Goal: Check status: Check status

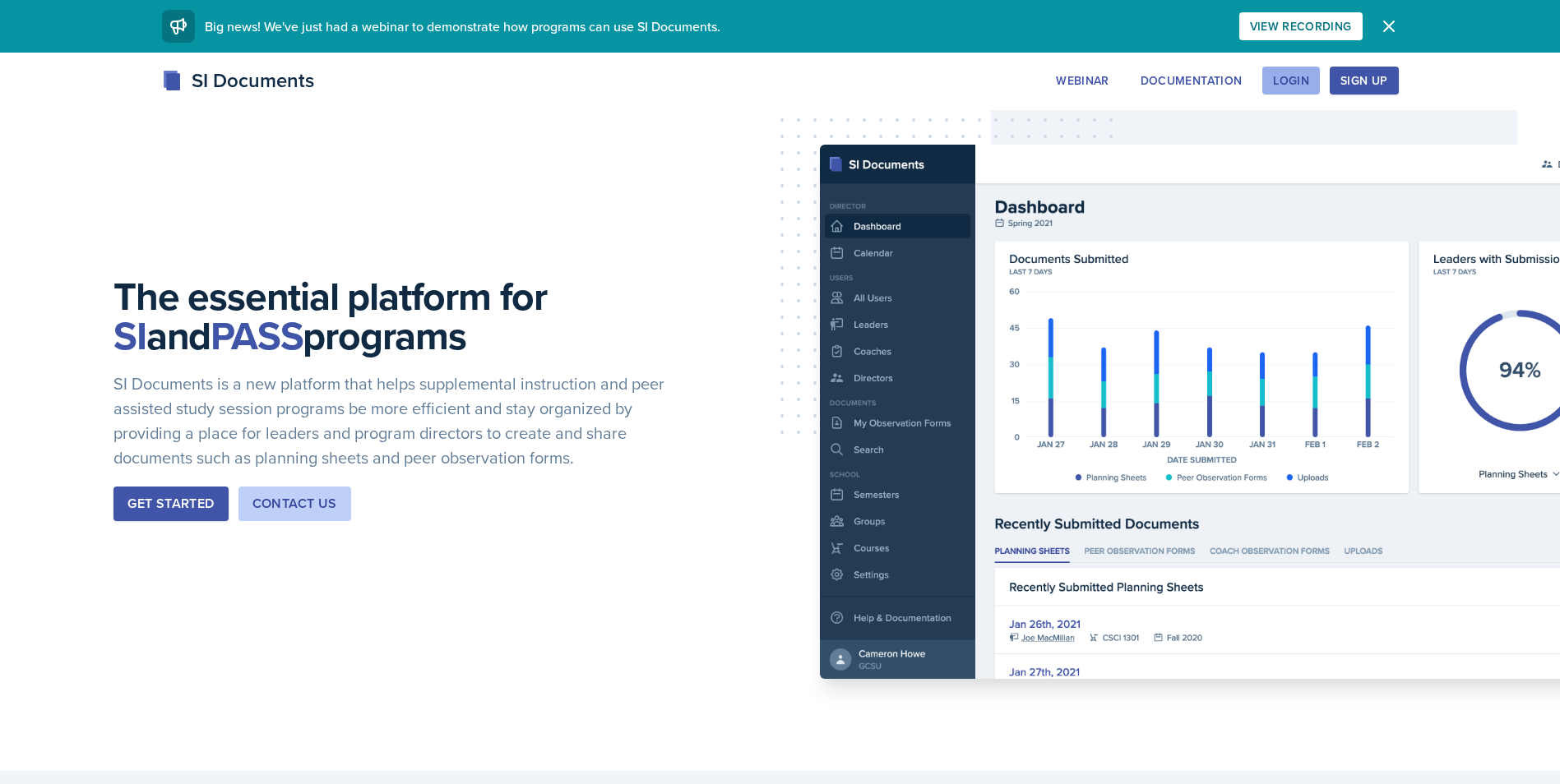
click at [1297, 83] on div "Login" at bounding box center [1291, 80] width 36 height 13
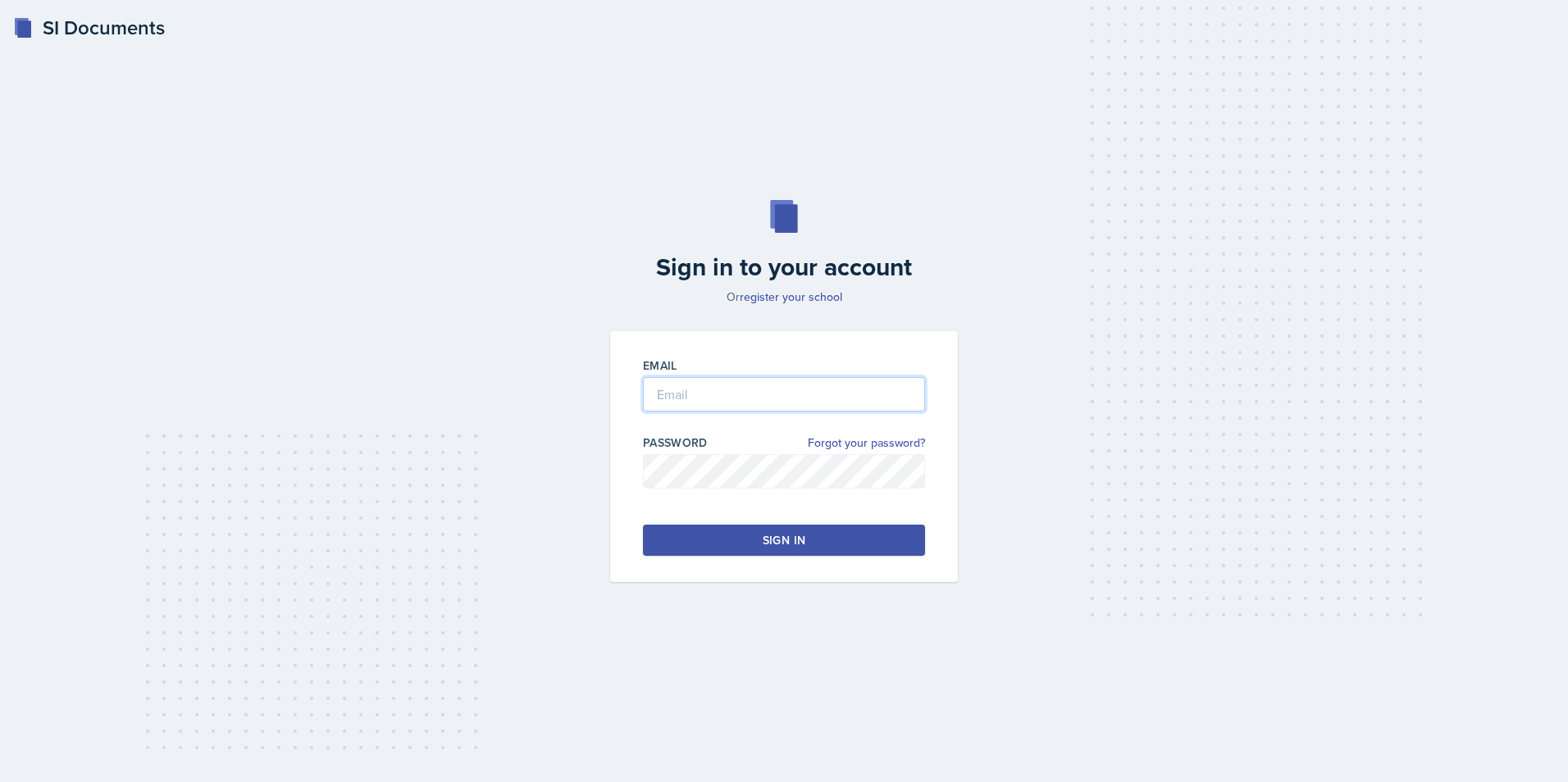
click at [694, 380] on input "email" at bounding box center [784, 395] width 282 height 34
type input "[EMAIL_ADDRESS][DOMAIN_NAME]"
click at [710, 522] on div "Email [EMAIL_ADDRESS][DOMAIN_NAME] Password Forgot your password? Sign in" at bounding box center [784, 456] width 348 height 251
click at [718, 558] on div "Email [EMAIL_ADDRESS][DOMAIN_NAME] Password Forgot your password? Sign in" at bounding box center [784, 456] width 348 height 251
click at [718, 546] on button "Sign in" at bounding box center [784, 540] width 282 height 31
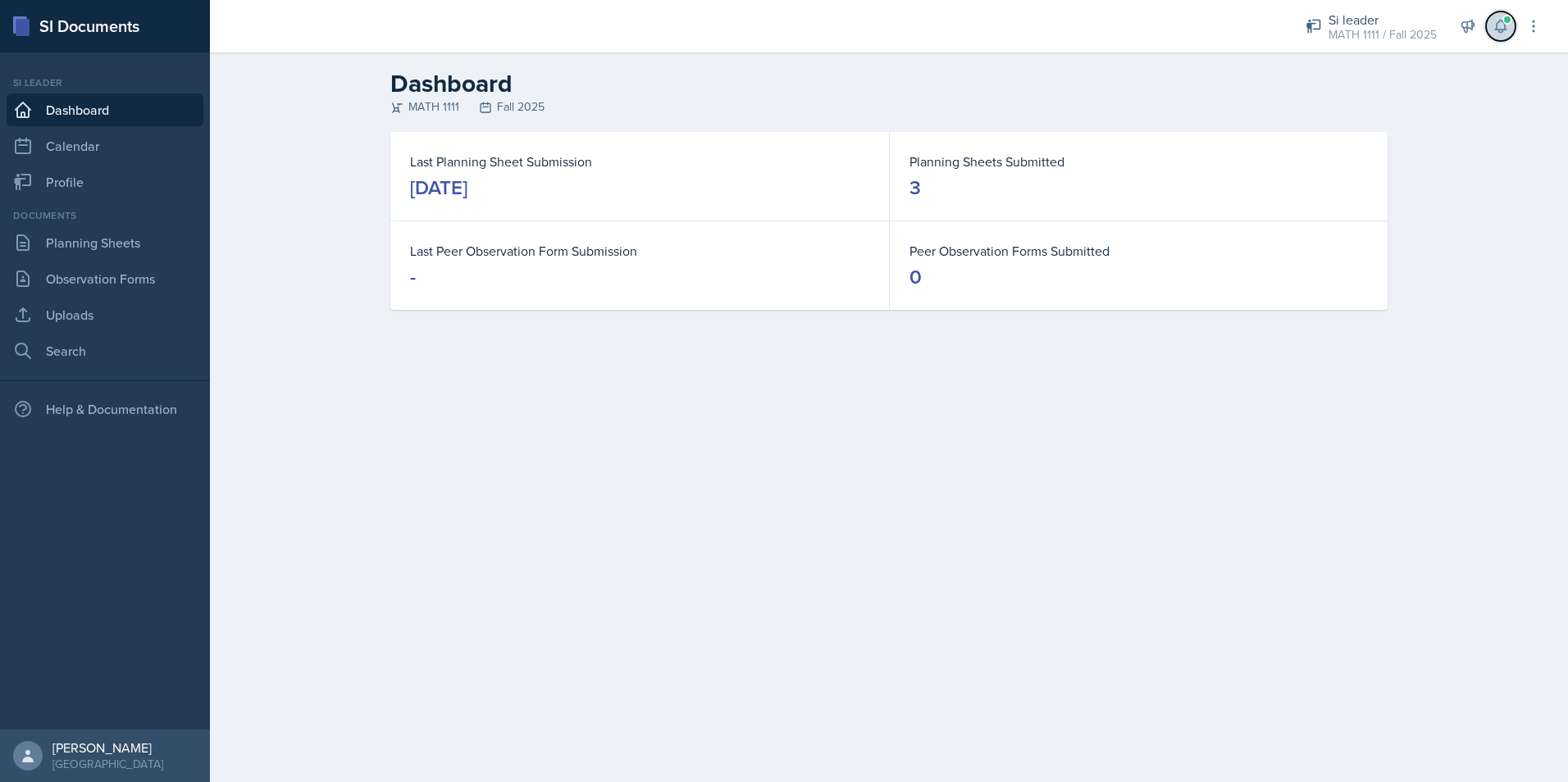
click at [1495, 31] on icon at bounding box center [1500, 26] width 16 height 16
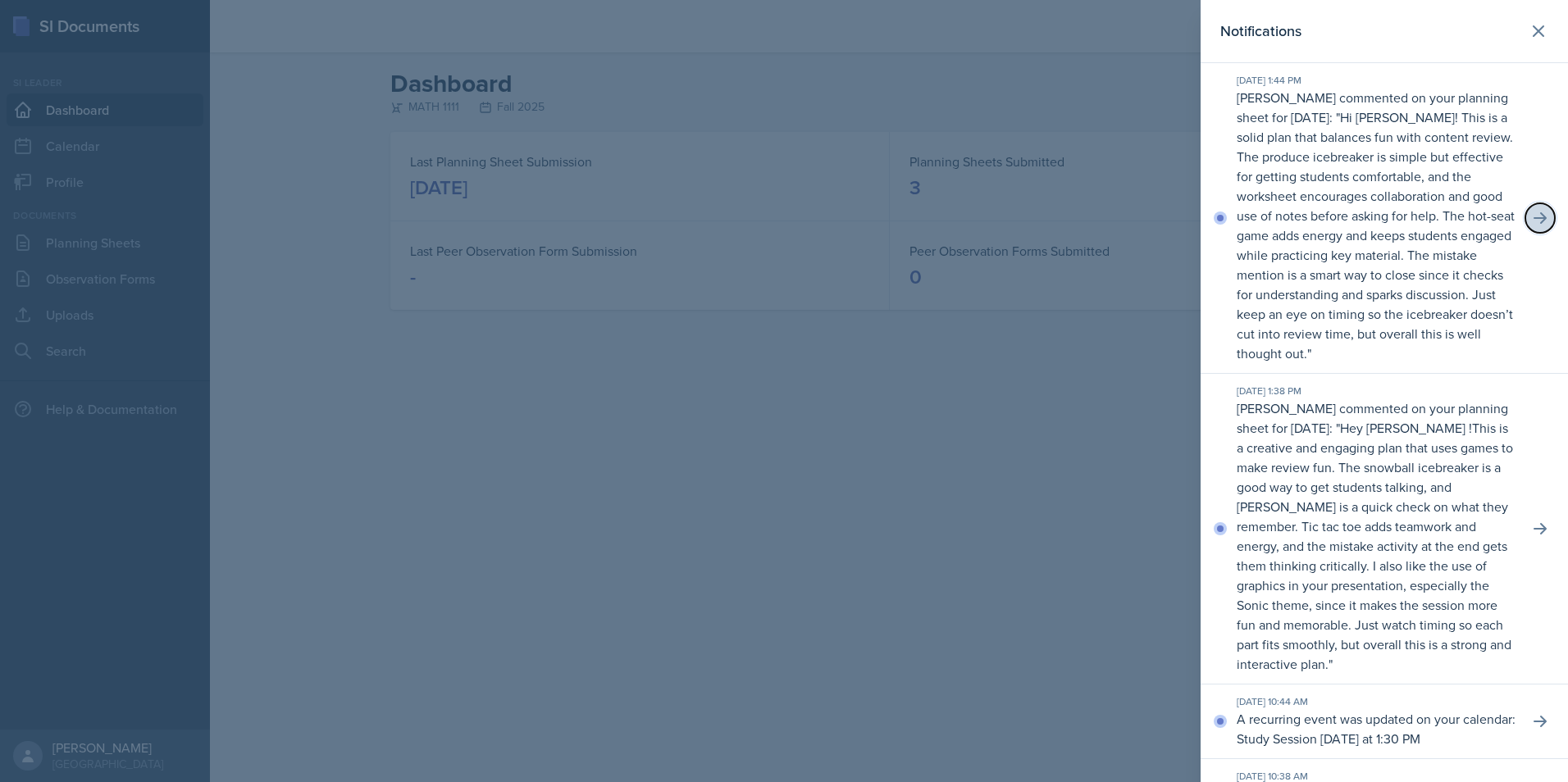
click at [1534, 223] on icon at bounding box center [1539, 217] width 16 height 16
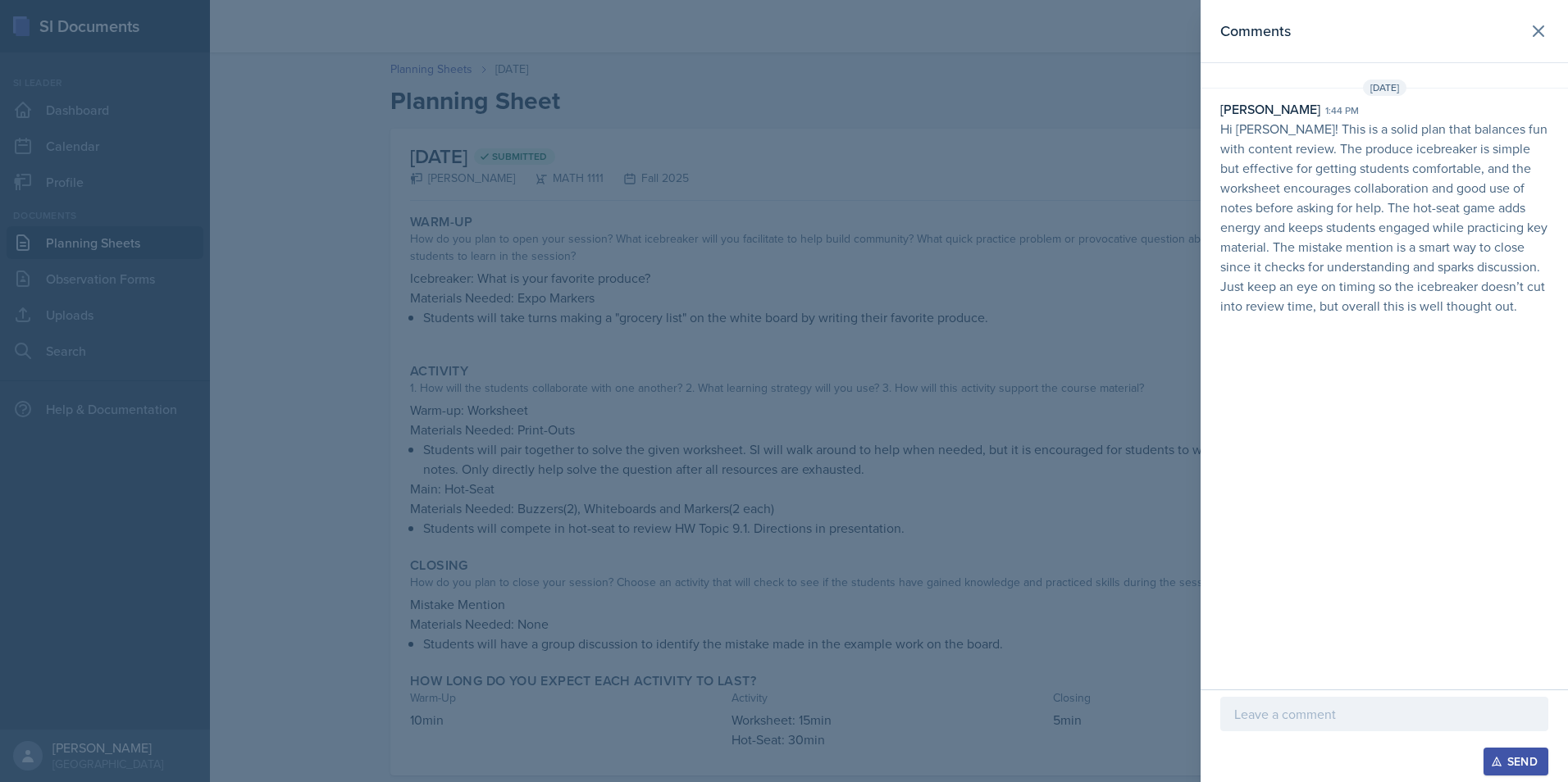
click at [1313, 726] on div at bounding box center [1384, 714] width 328 height 34
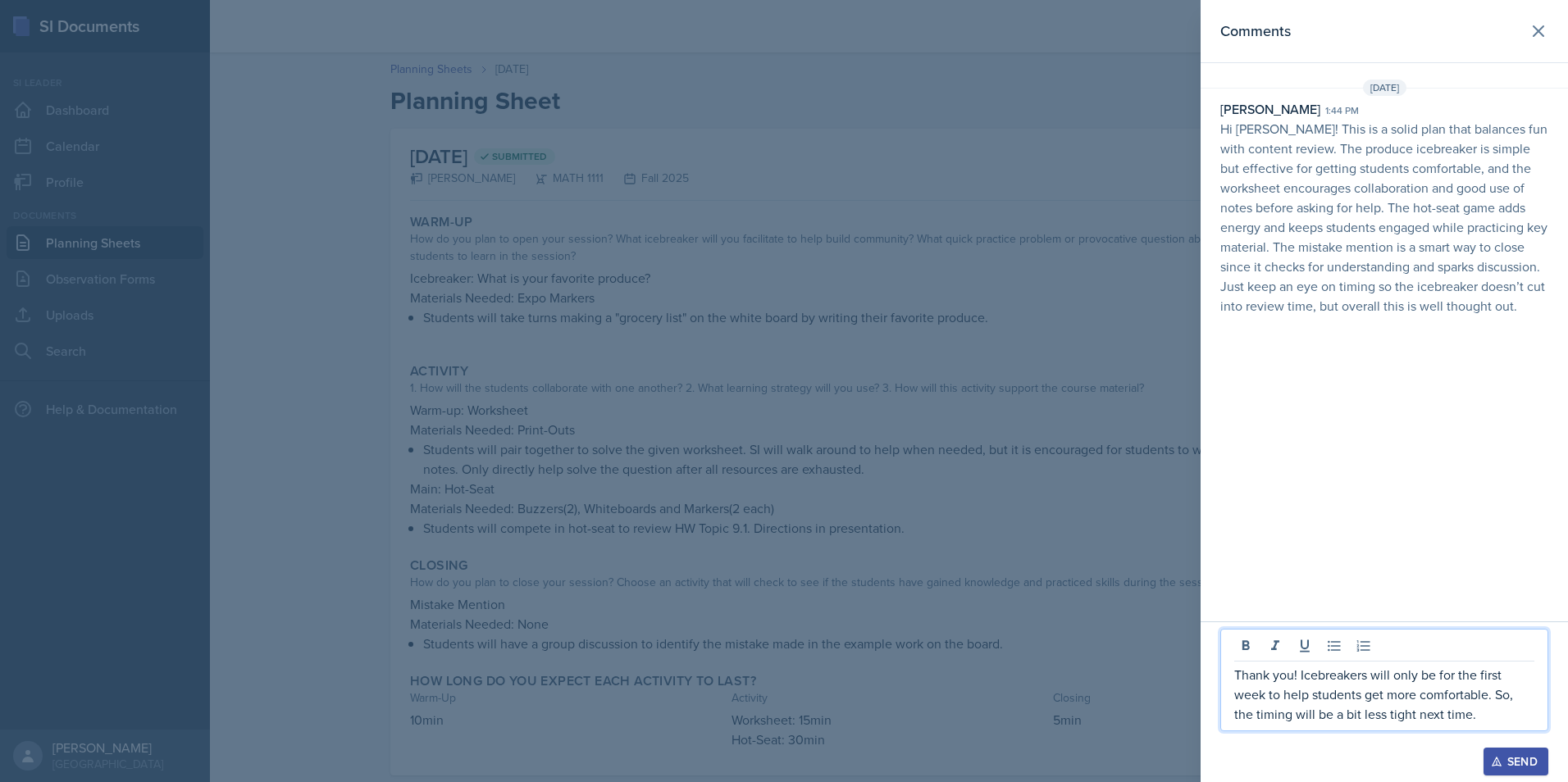
click at [1485, 713] on p "Thank you! Icebreakers will only be for the first week to help students get mor…" at bounding box center [1384, 694] width 300 height 59
click at [1499, 767] on icon "button" at bounding box center [1496, 762] width 11 height 11
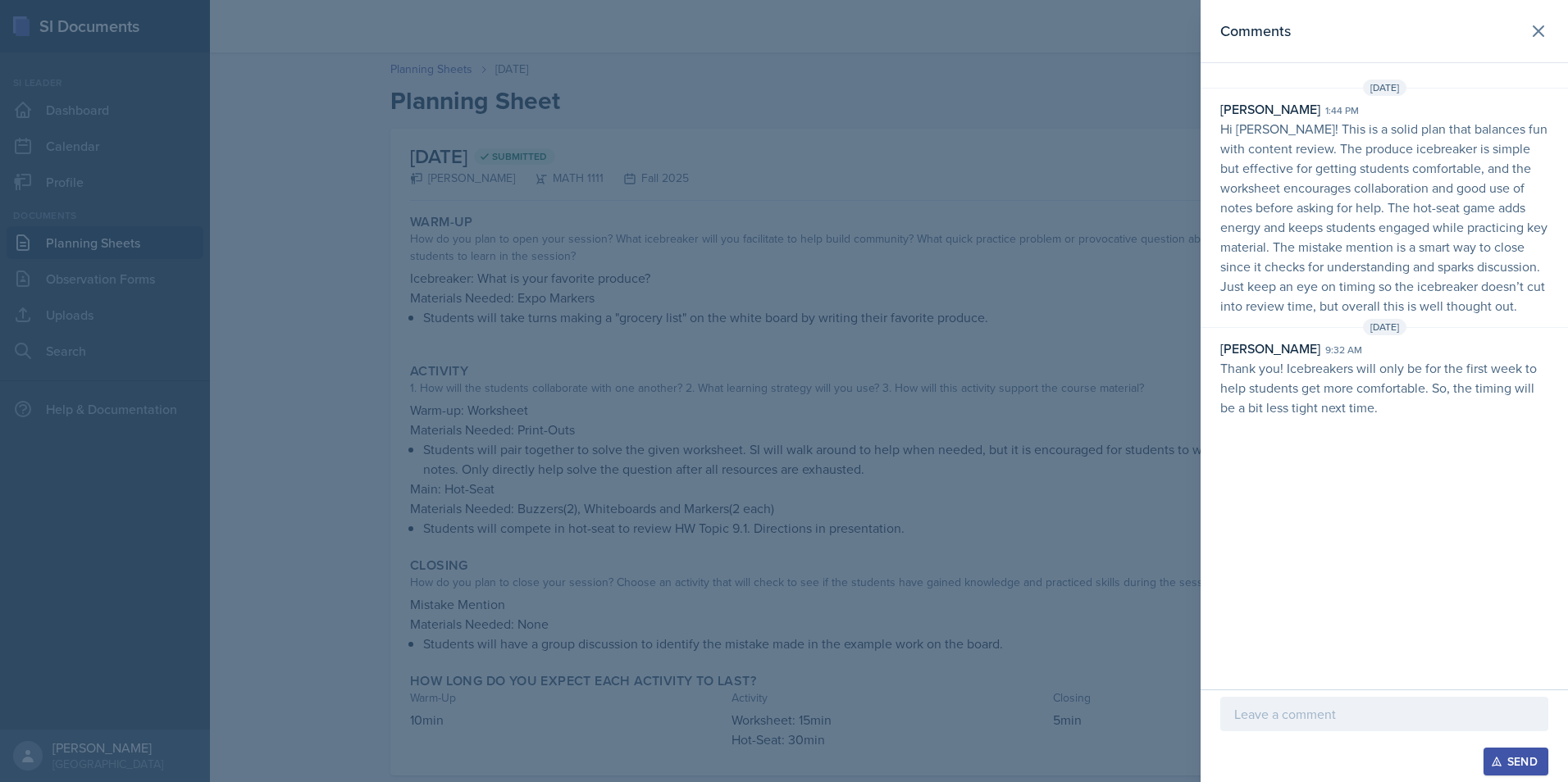
click at [792, 359] on div at bounding box center [784, 391] width 1568 height 782
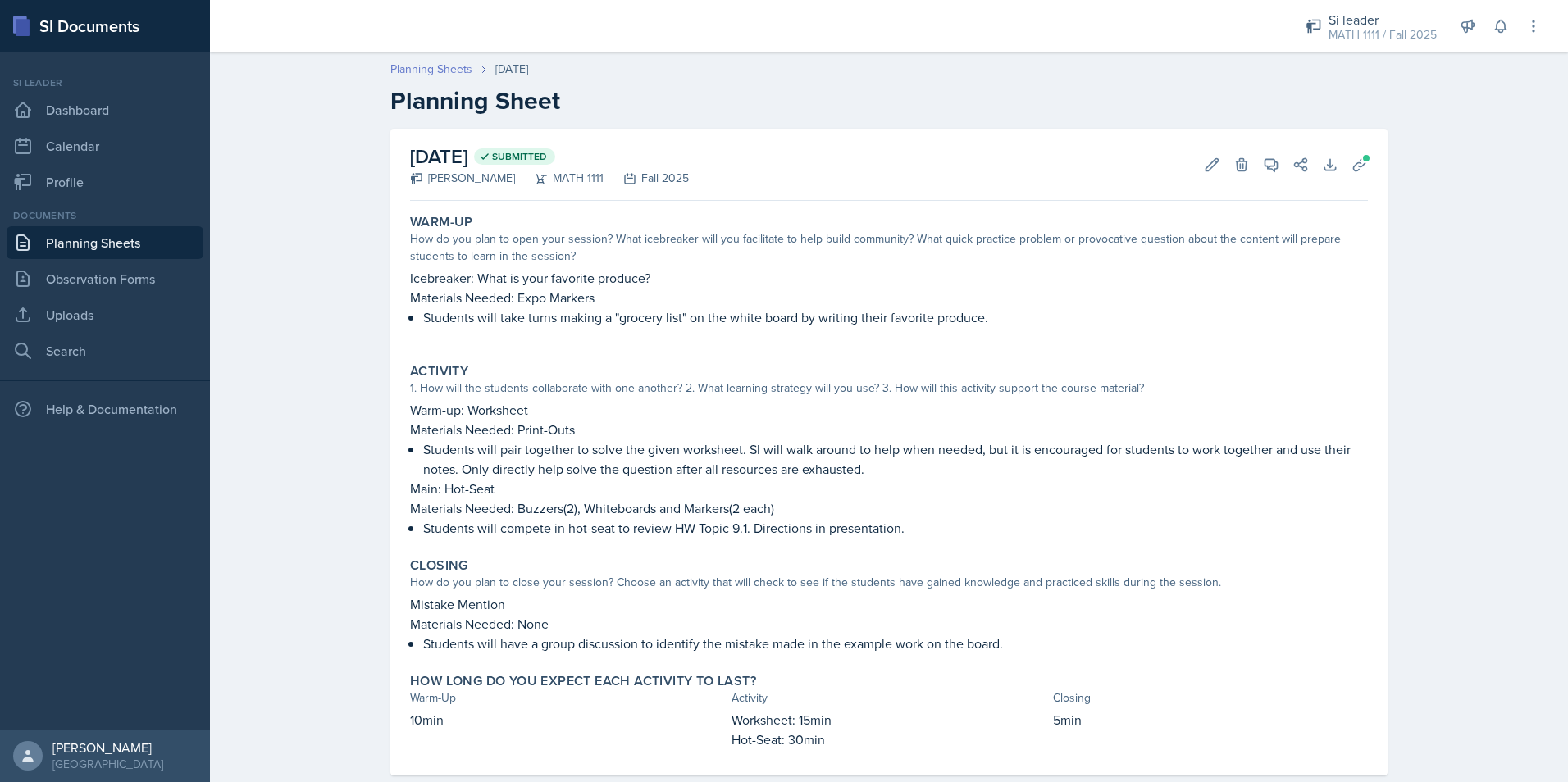
click at [420, 66] on link "Planning Sheets" at bounding box center [431, 70] width 82 height 17
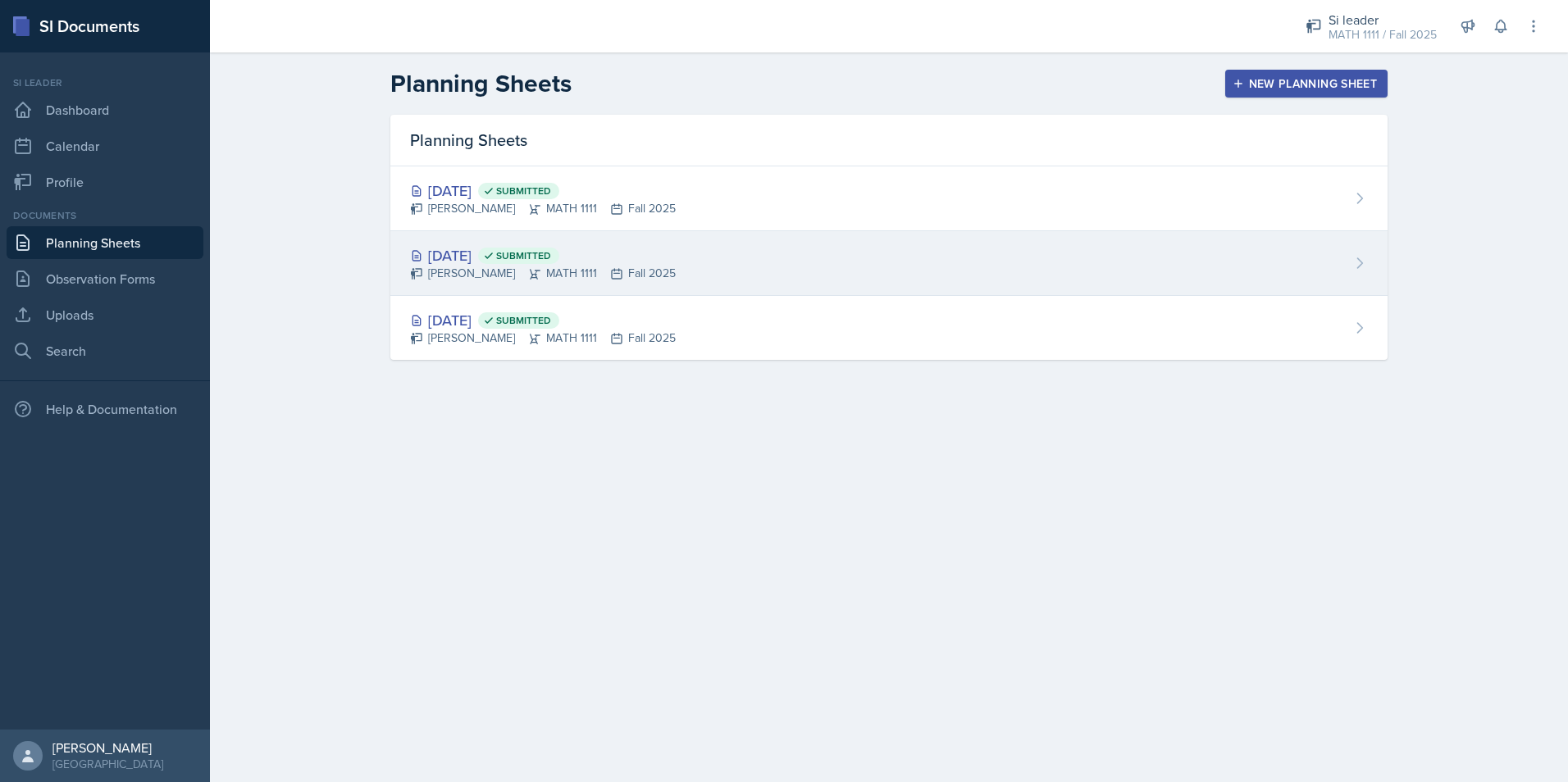
click at [475, 246] on div "[DATE] Submitted" at bounding box center [543, 255] width 266 height 22
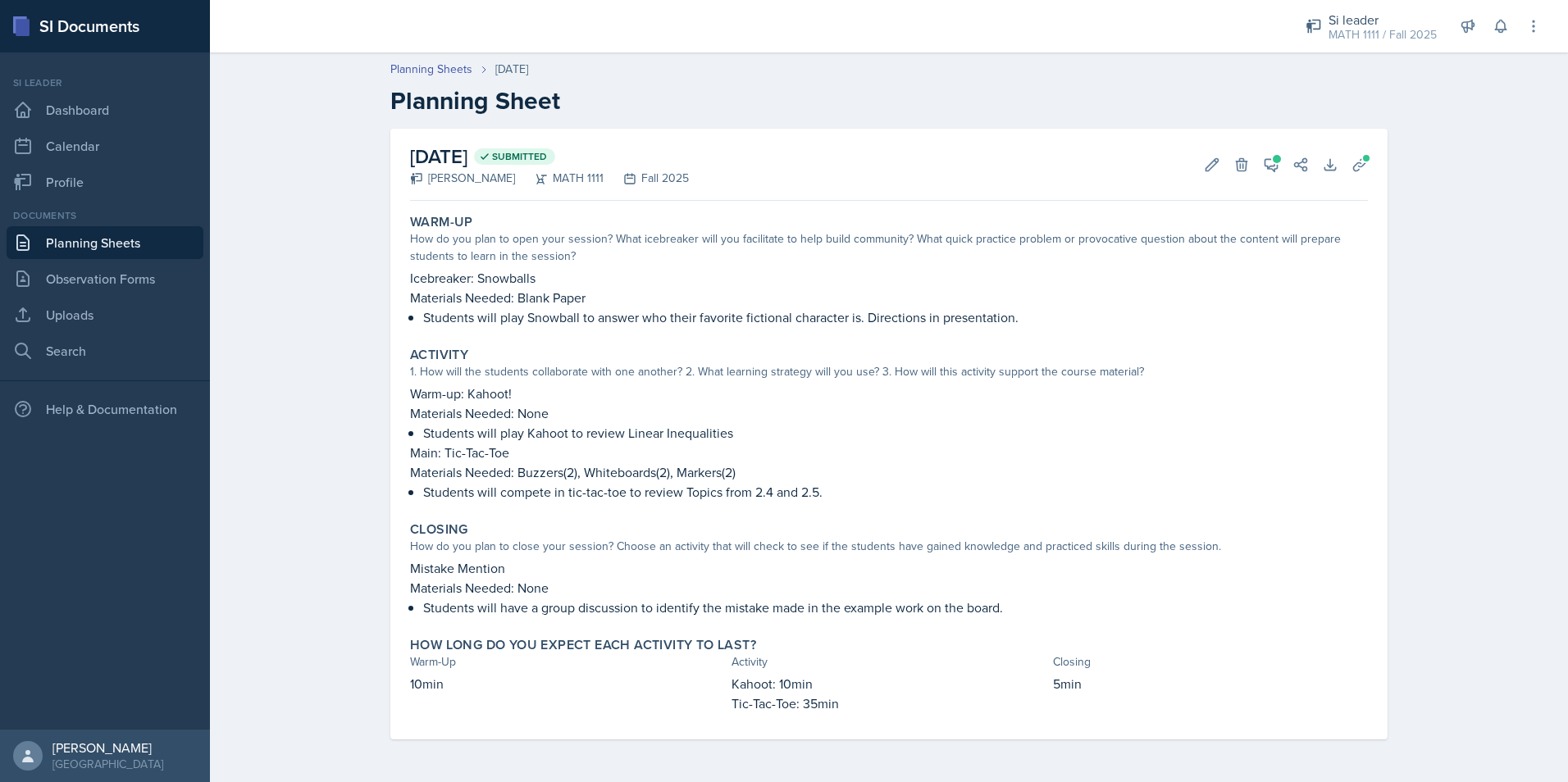
click at [1290, 187] on div "[DATE] Submitted [PERSON_NAME] MATH 1111 Fall 2025 Edit Delete View Comments Co…" at bounding box center [889, 165] width 958 height 72
click at [1269, 167] on icon at bounding box center [1271, 165] width 12 height 12
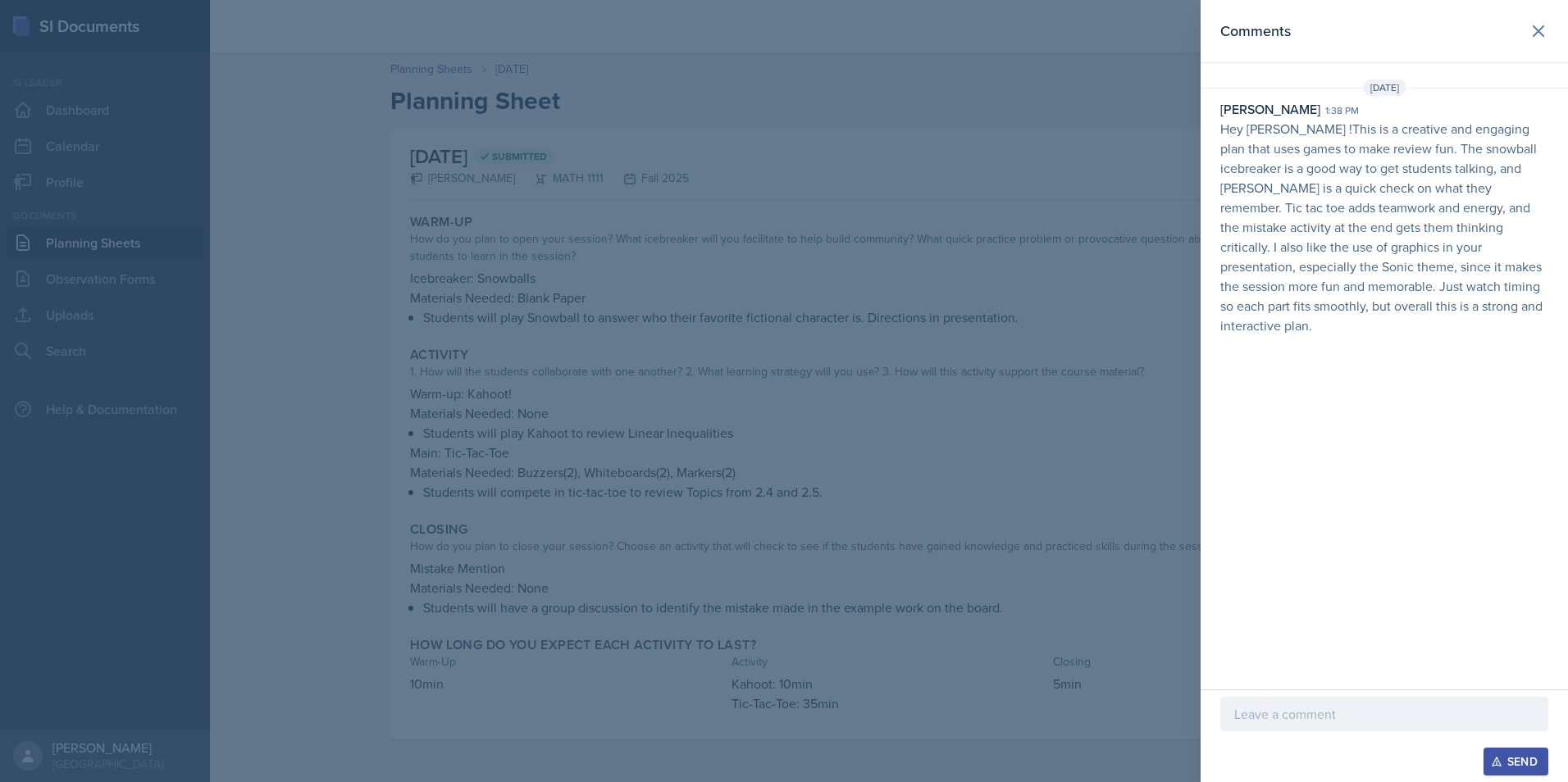
click at [1145, 399] on div at bounding box center [784, 391] width 1568 height 782
